Goal: Find specific page/section: Locate a particular part of the current website

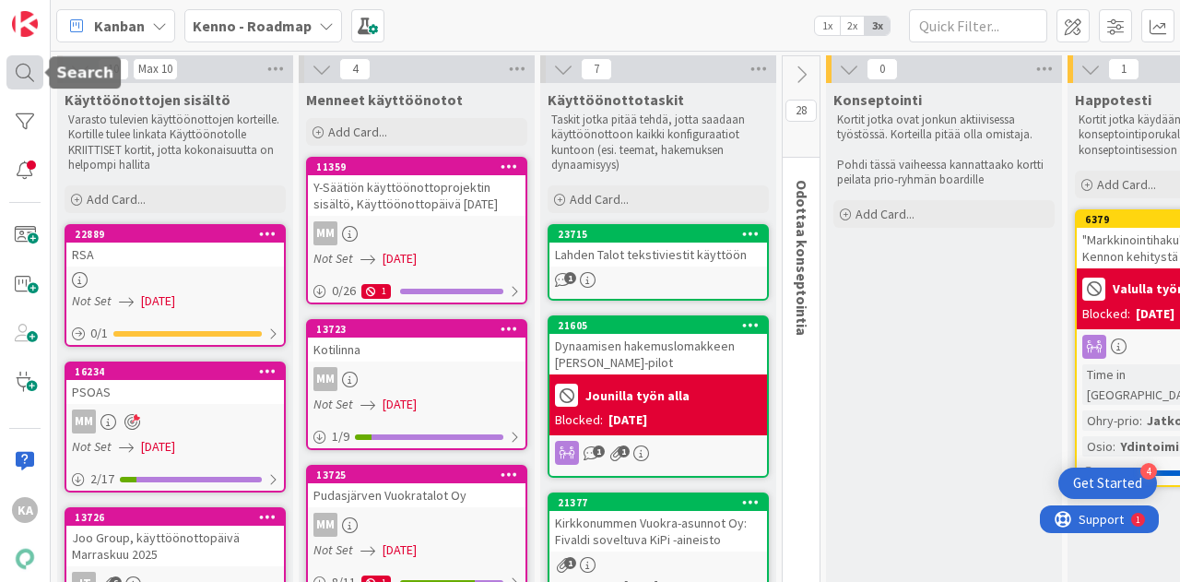
click at [22, 65] on div at bounding box center [24, 72] width 37 height 34
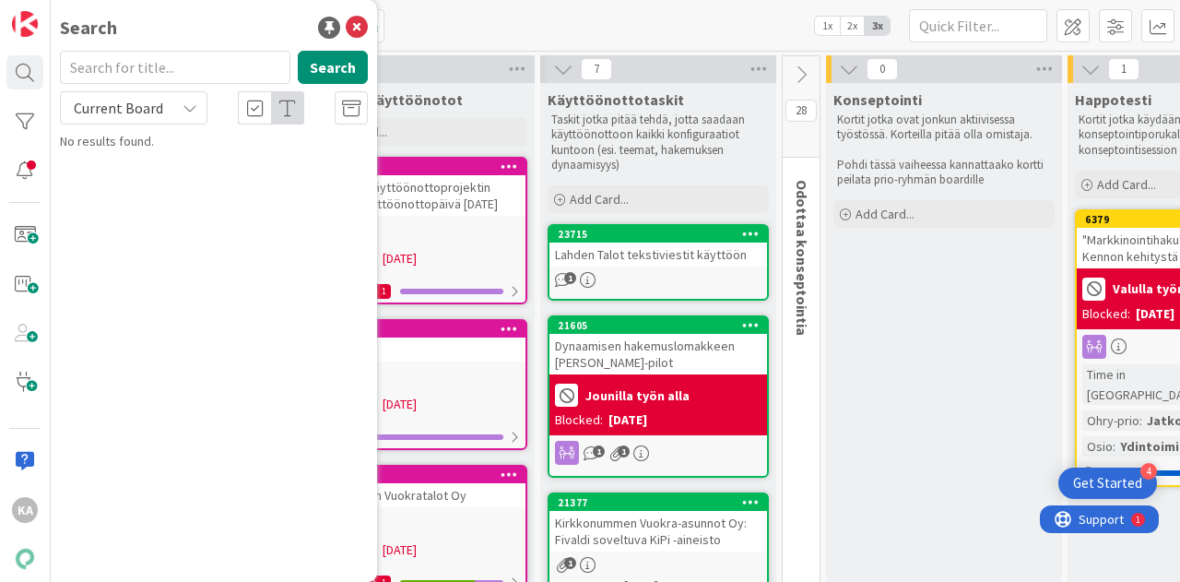
click at [100, 108] on span "Current Board" at bounding box center [118, 108] width 89 height 18
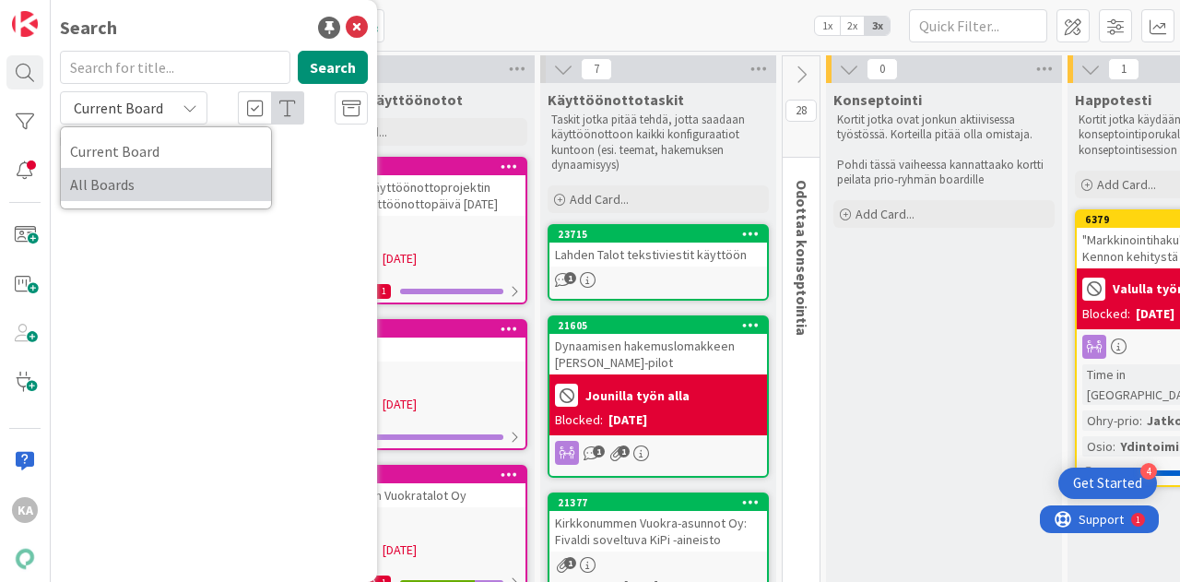
click at [90, 181] on span "All Boards" at bounding box center [166, 185] width 192 height 28
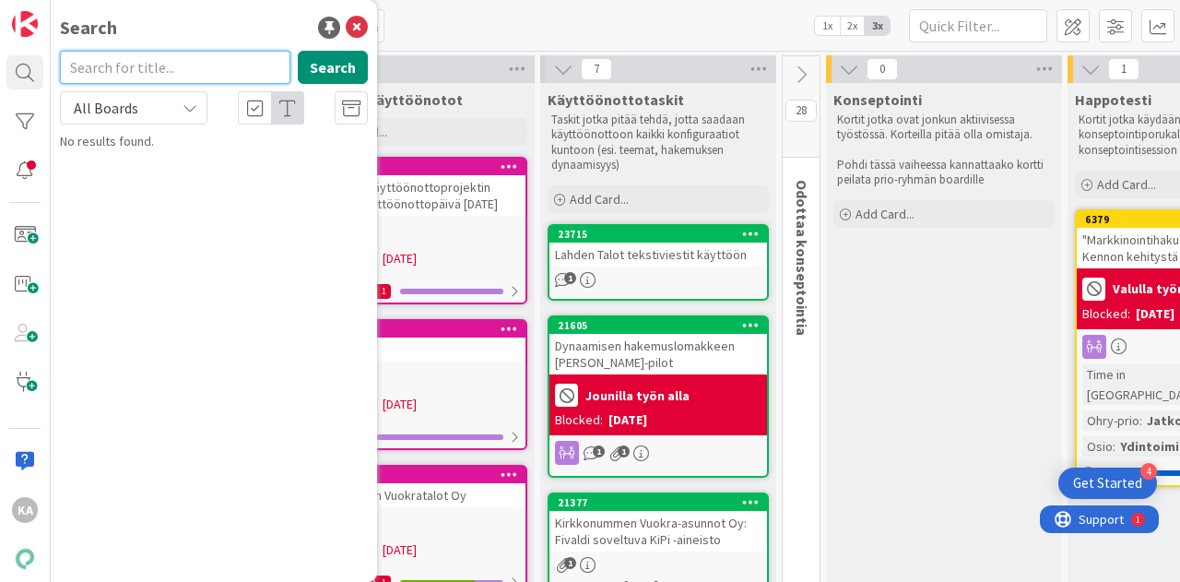
click at [125, 65] on input "text" at bounding box center [175, 67] width 230 height 33
type input "19490"
click at [346, 65] on button "Search" at bounding box center [333, 67] width 70 height 33
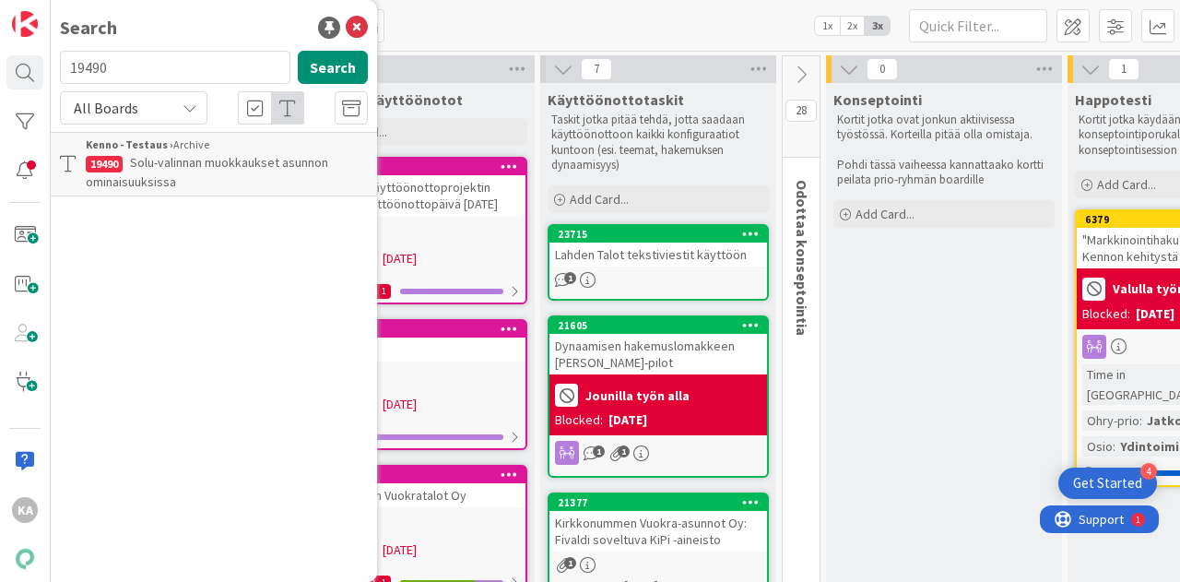
click at [232, 173] on p "Solu-valinnan muokkaukset asunnon ominaisuuksissa" at bounding box center [227, 172] width 282 height 39
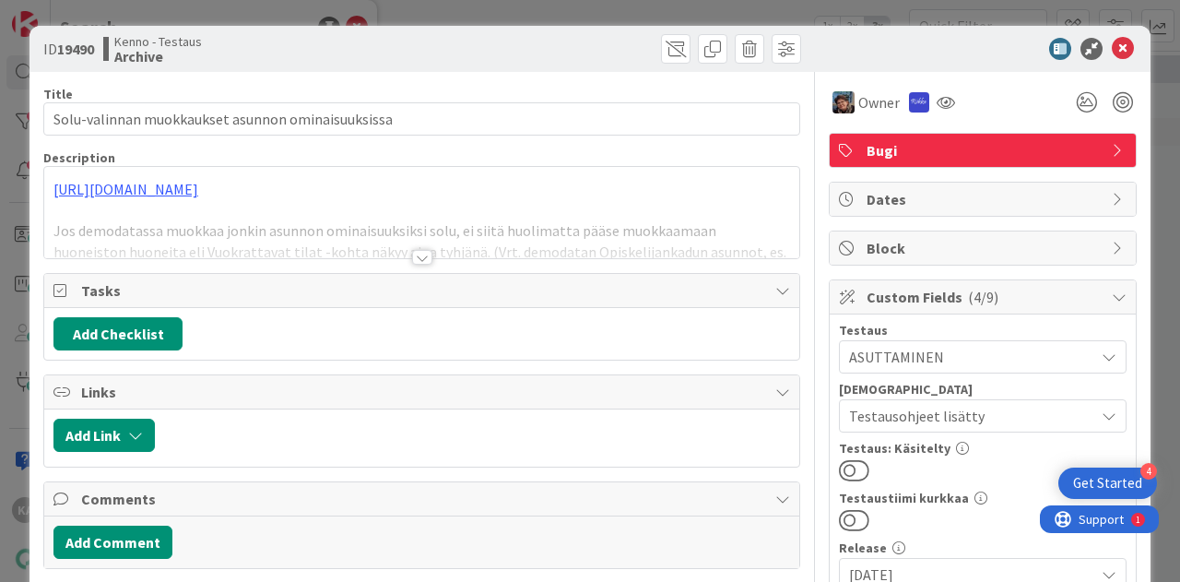
click at [412, 254] on div at bounding box center [422, 257] width 20 height 15
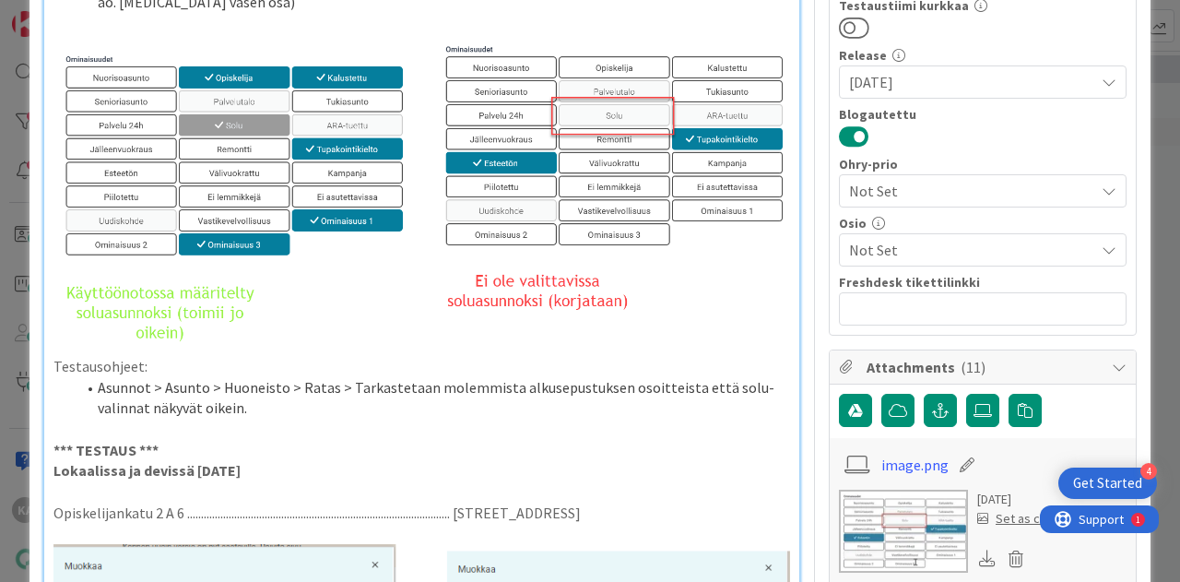
scroll to position [493, 0]
